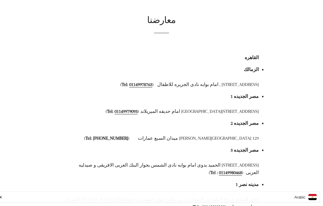
scroll to position [31, 0]
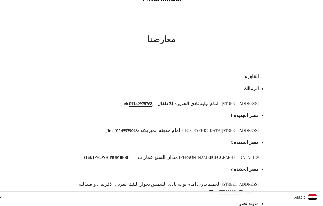
click at [1, 197] on link "Arabic" at bounding box center [158, 197] width 317 height 6
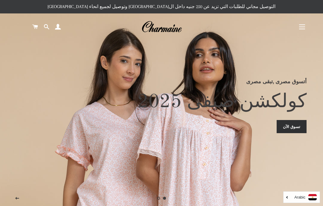
click at [303, 25] on button "التنقل في الموقع" at bounding box center [302, 26] width 15 height 15
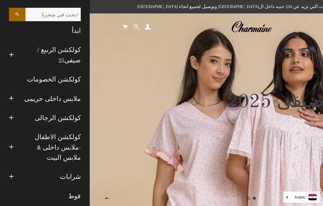
click at [74, 91] on link "ملابس داخلى حريمى" at bounding box center [51, 98] width 67 height 19
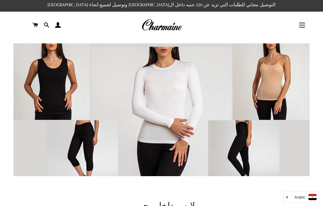
scroll to position [2, 0]
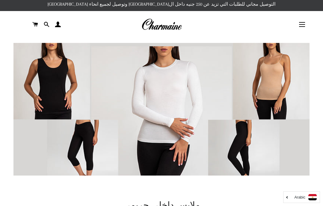
click at [55, 82] on img at bounding box center [161, 117] width 296 height 148
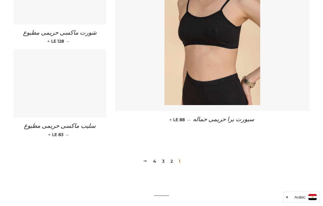
scroll to position [852, 0]
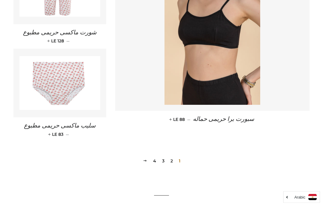
click at [171, 157] on link "2" at bounding box center [171, 161] width 7 height 9
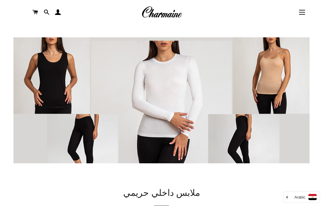
scroll to position [30, 0]
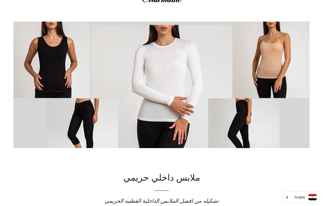
click at [56, 70] on img at bounding box center [161, 96] width 296 height 148
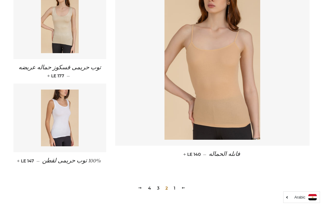
scroll to position [831, 0]
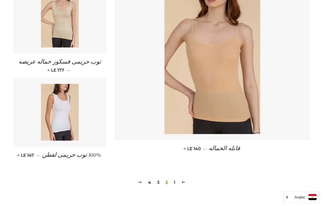
click at [157, 179] on link "3" at bounding box center [158, 183] width 7 height 9
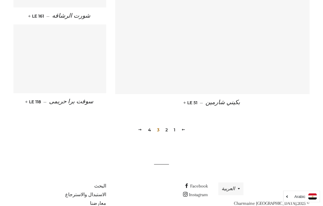
scroll to position [847, 0]
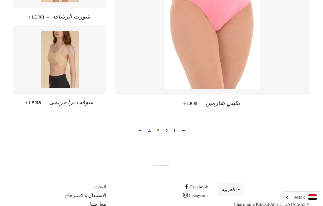
click at [151, 130] on link "4" at bounding box center [150, 131] width 8 height 9
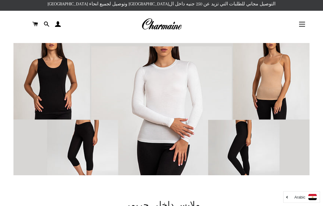
scroll to position [0, 0]
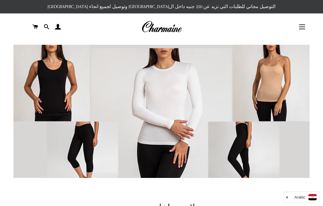
click at [304, 25] on span "button" at bounding box center [302, 25] width 6 height 1
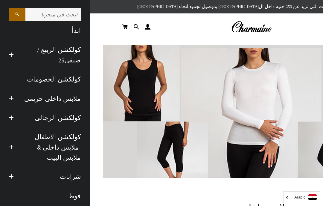
click at [75, 168] on link "شرابات" at bounding box center [51, 177] width 67 height 19
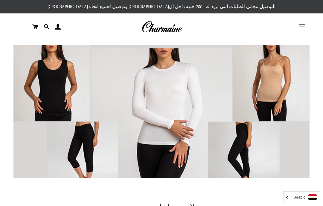
click at [62, 96] on img at bounding box center [161, 119] width 296 height 148
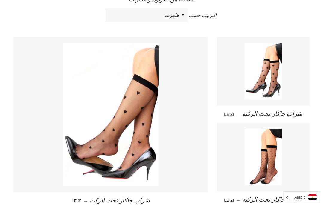
scroll to position [239, 0]
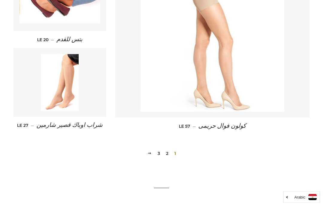
scroll to position [825, 0]
click at [168, 153] on link "2" at bounding box center [167, 153] width 7 height 9
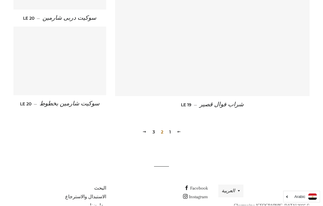
scroll to position [878, 0]
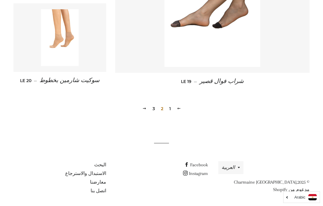
click at [154, 107] on link "3" at bounding box center [153, 108] width 7 height 9
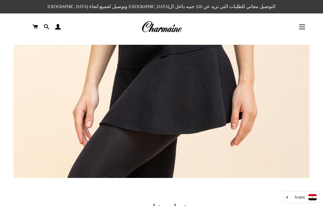
click at [302, 27] on button "التنقل في الموقع" at bounding box center [302, 26] width 15 height 15
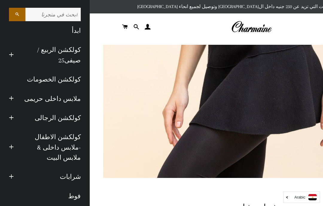
click at [72, 82] on link "كولكشن الخصومات" at bounding box center [44, 79] width 81 height 19
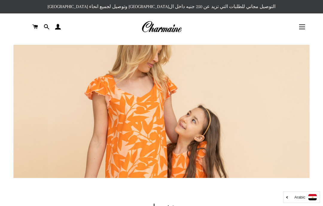
click at [305, 27] on button "التنقل في الموقع" at bounding box center [302, 26] width 15 height 15
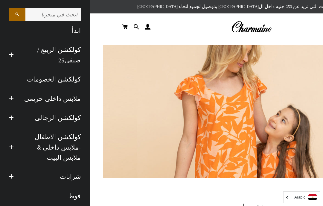
click at [75, 97] on link "ملابس داخلى حريمى" at bounding box center [51, 98] width 67 height 19
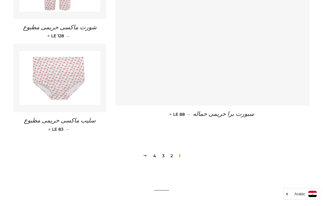
scroll to position [878, 0]
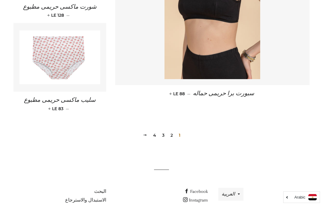
click at [174, 131] on link "2" at bounding box center [171, 135] width 7 height 9
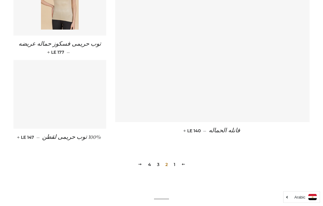
scroll to position [849, 0]
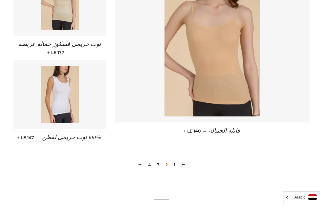
click at [160, 161] on link "3" at bounding box center [158, 165] width 7 height 9
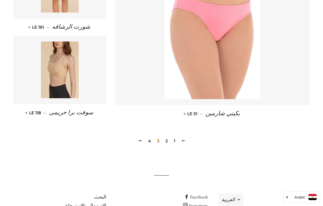
scroll to position [847, 0]
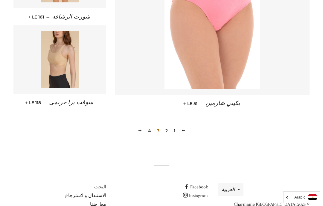
click at [148, 131] on link "4" at bounding box center [150, 131] width 8 height 9
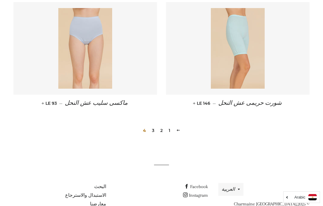
scroll to position [400, 0]
